Goal: Use online tool/utility: Use online tool/utility

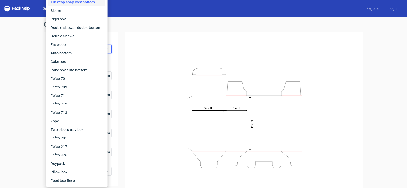
click at [120, 45] on div "Height Depth Width" at bounding box center [240, 118] width 245 height 172
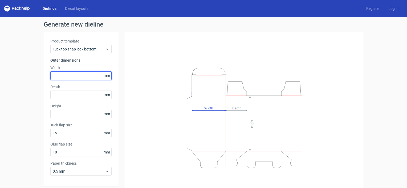
click at [74, 77] on input "text" at bounding box center [80, 76] width 61 height 9
type input "18"
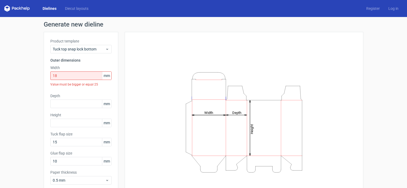
click at [69, 90] on div "Product template Tuck top snap lock bottom Outer dimensions Width 18 mm Value m…" at bounding box center [81, 114] width 75 height 164
click at [75, 109] on div "Product template Tuck top snap lock bottom Outer dimensions Width 18 mm Value m…" at bounding box center [81, 114] width 75 height 164
click at [66, 106] on input "text" at bounding box center [80, 104] width 61 height 9
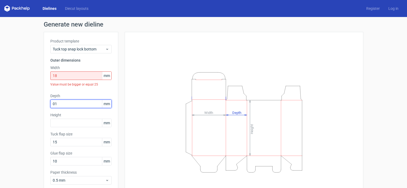
type input "0"
type input "18"
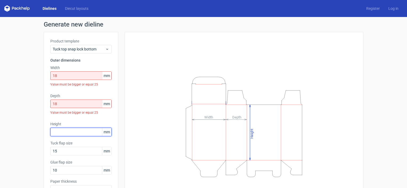
click at [64, 122] on div "Height mm" at bounding box center [80, 129] width 61 height 15
type input "73"
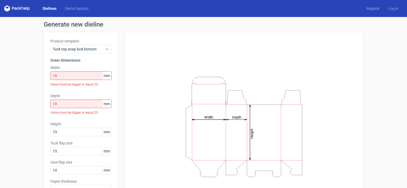
click at [46, 145] on div "Product template Tuck top snap lock bottom Outer dimensions Width 18 mm Value m…" at bounding box center [81, 118] width 75 height 173
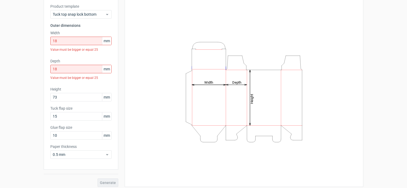
scroll to position [38, 0]
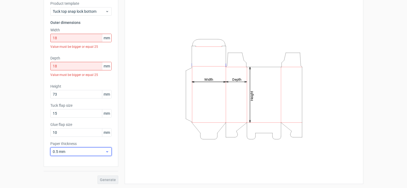
click at [61, 148] on div "0.5 mm" at bounding box center [80, 152] width 61 height 9
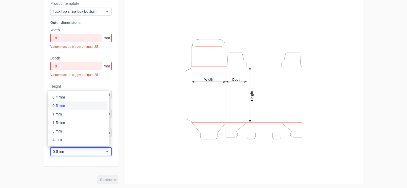
click at [59, 105] on div "0.5 mm" at bounding box center [78, 106] width 57 height 9
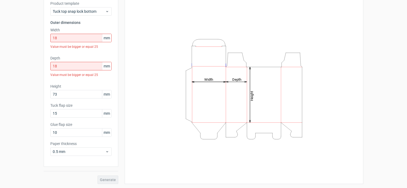
click at [75, 83] on div "Product template Tuck top snap lock bottom Outer dimensions Width 18 mm Value m…" at bounding box center [81, 80] width 75 height 173
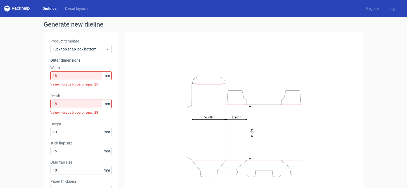
click at [100, 117] on div "Value must be bigger or equal 25" at bounding box center [80, 112] width 61 height 9
click at [161, 131] on div "Height Depth Width" at bounding box center [243, 127] width 225 height 177
